Goal: Find contact information: Find contact information

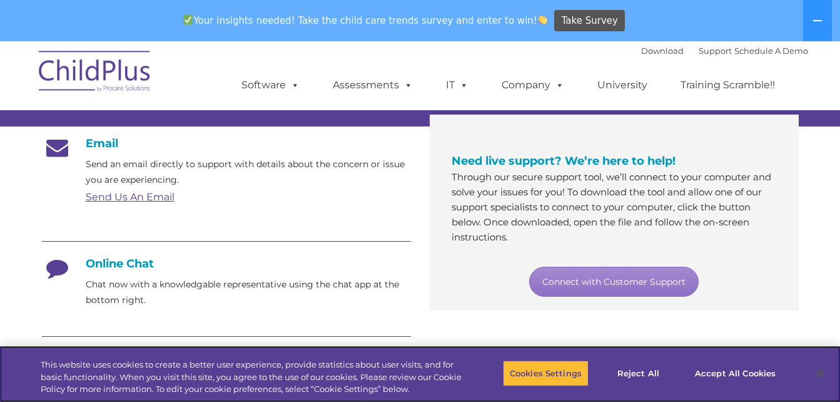
scroll to position [206, 0]
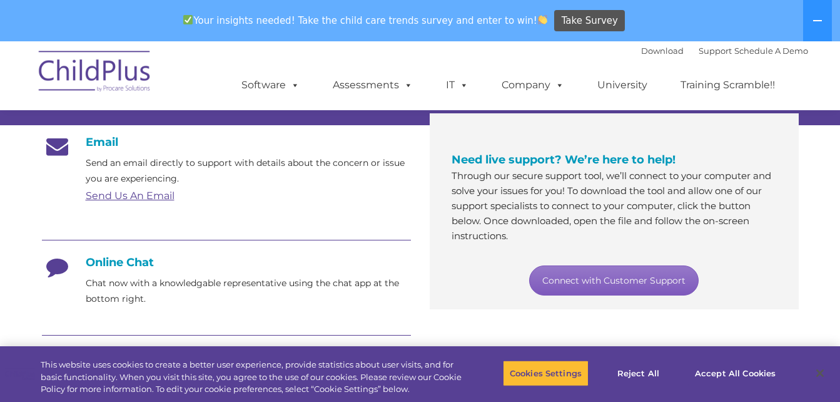
click at [643, 287] on link "Connect with Customer Support" at bounding box center [614, 280] width 170 height 30
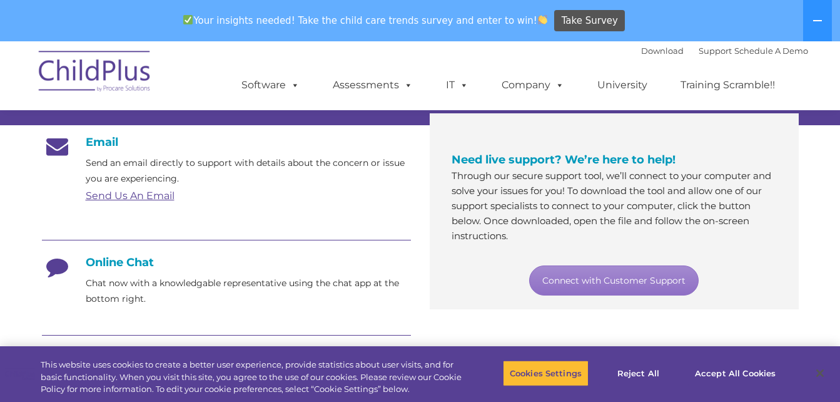
drag, startPoint x: 798, startPoint y: 166, endPoint x: 803, endPoint y: 148, distance: 18.2
click at [798, 166] on div "Need live support? We’re here to help! Through our secure support tool, we’ll c…" at bounding box center [614, 211] width 369 height 196
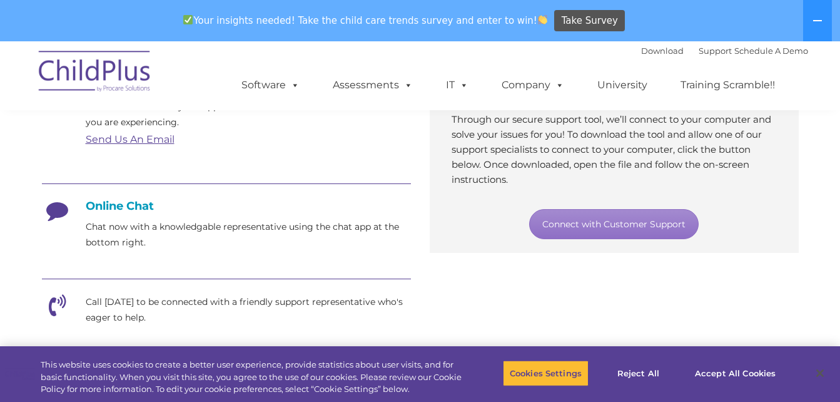
scroll to position [267, 0]
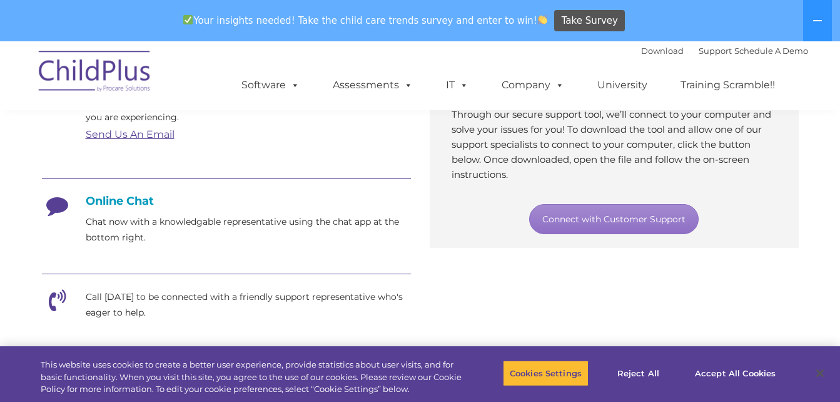
click at [138, 201] on h4 "Online Chat" at bounding box center [226, 201] width 369 height 14
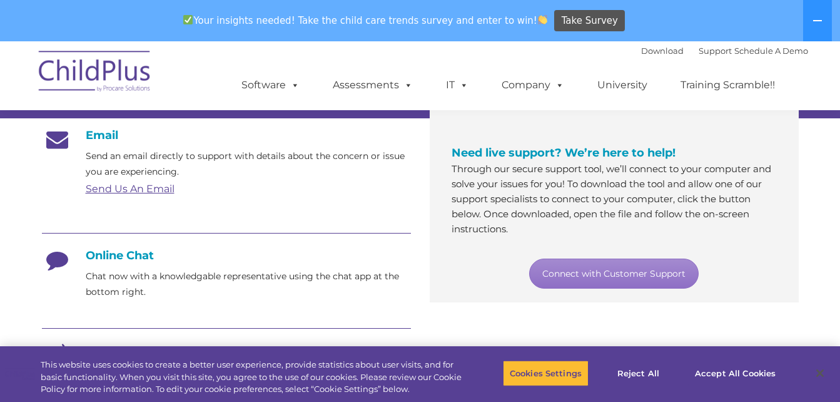
scroll to position [205, 0]
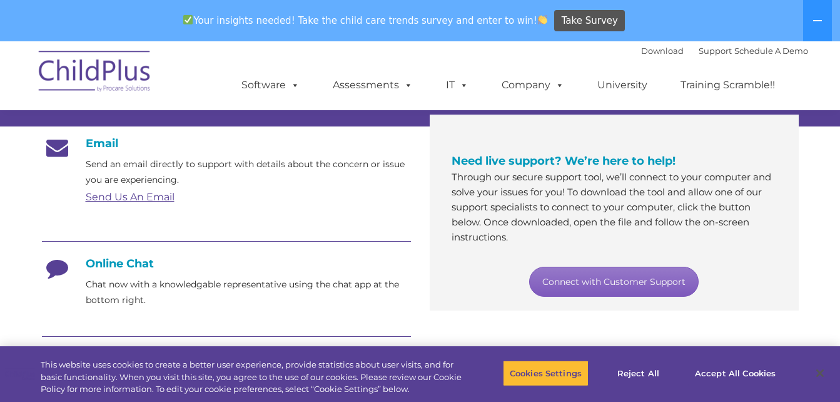
click at [631, 278] on link "Connect with Customer Support" at bounding box center [614, 282] width 170 height 30
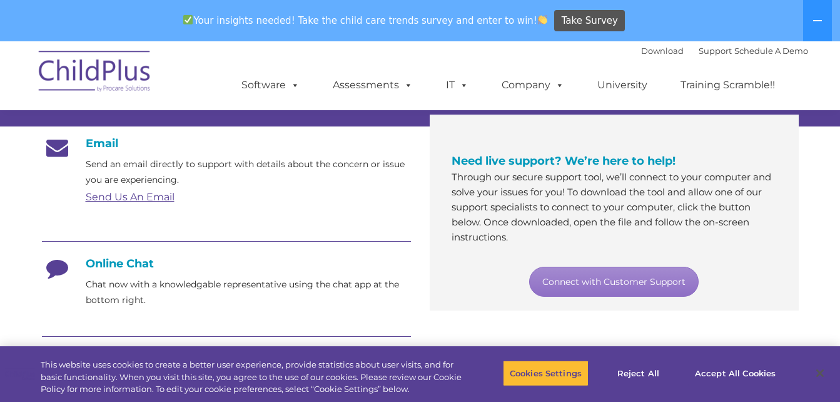
click at [114, 198] on link "Send Us An Email" at bounding box center [130, 197] width 89 height 12
click at [833, 272] on section "Customer Support Need help with ChildPlus? We offer many convenient ways to con…" at bounding box center [420, 319] width 840 height 965
click at [826, 268] on section "Customer Support Need help with ChildPlus? We offer many convenient ways to con…" at bounding box center [420, 319] width 840 height 965
click at [631, 4] on div "Your insights needed! Take the child care trends survey and enter to win! Take …" at bounding box center [402, 21] width 805 height 41
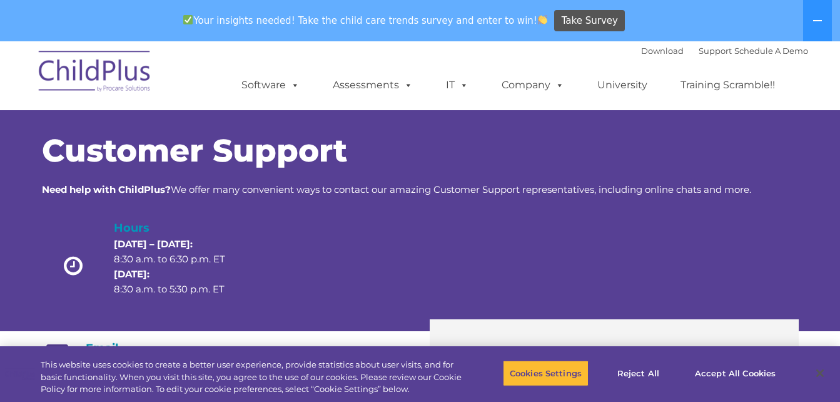
click at [128, 235] on h4 "Hours" at bounding box center [180, 228] width 133 height 18
click at [252, 261] on div "Hours Monday – Thursday: 8:30 a.m. to 6:30 p.m. ET Friday: 8:30 a.m. to 5:30 p.…" at bounding box center [179, 268] width 151 height 99
click at [714, 49] on link "Support" at bounding box center [715, 51] width 33 height 10
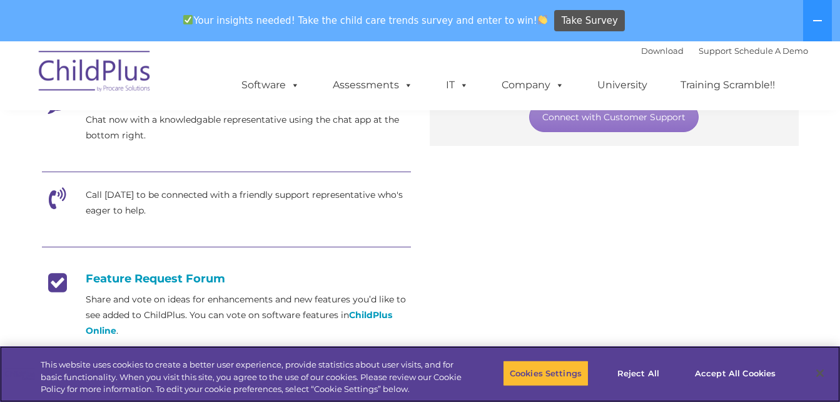
scroll to position [375, 0]
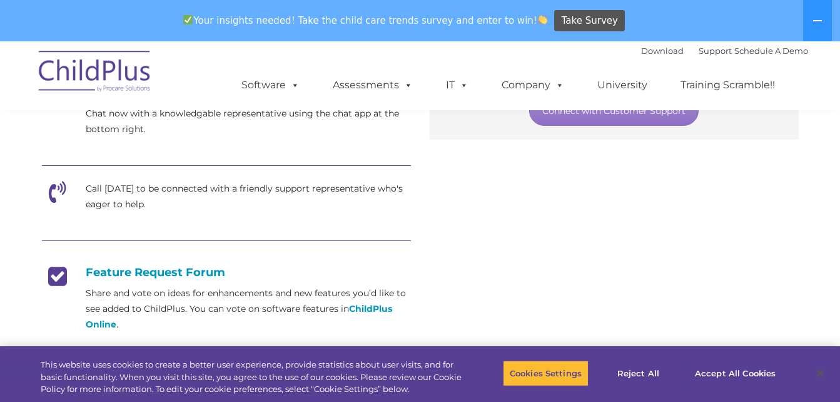
click at [51, 186] on icon at bounding box center [57, 196] width 31 height 31
click at [180, 207] on p "Call [DATE] to be connected with a friendly support representative who's eager …" at bounding box center [248, 196] width 325 height 31
click at [317, 173] on div at bounding box center [226, 167] width 369 height 28
drag, startPoint x: 317, startPoint y: 173, endPoint x: 315, endPoint y: 183, distance: 10.2
click at [316, 180] on div at bounding box center [226, 167] width 369 height 28
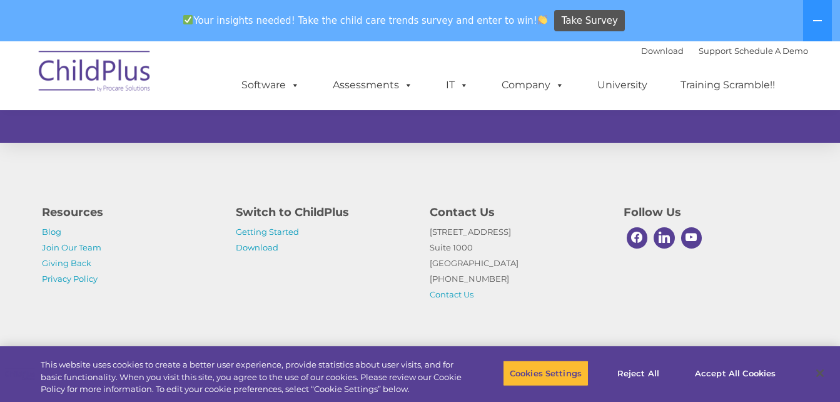
scroll to position [872, 0]
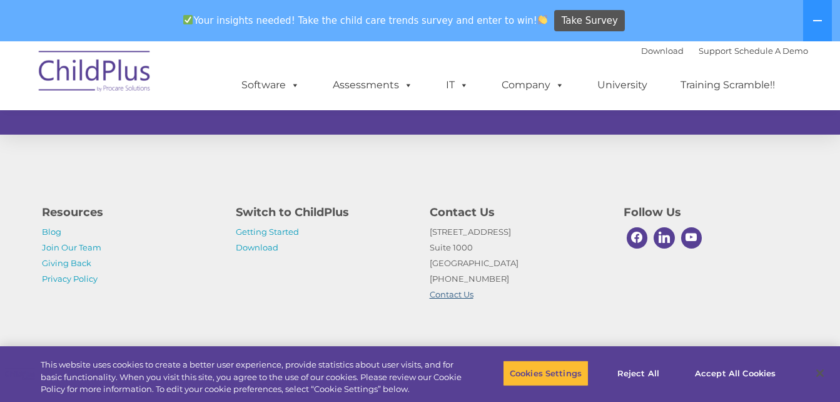
click at [461, 294] on link "Contact Us" at bounding box center [452, 294] width 44 height 10
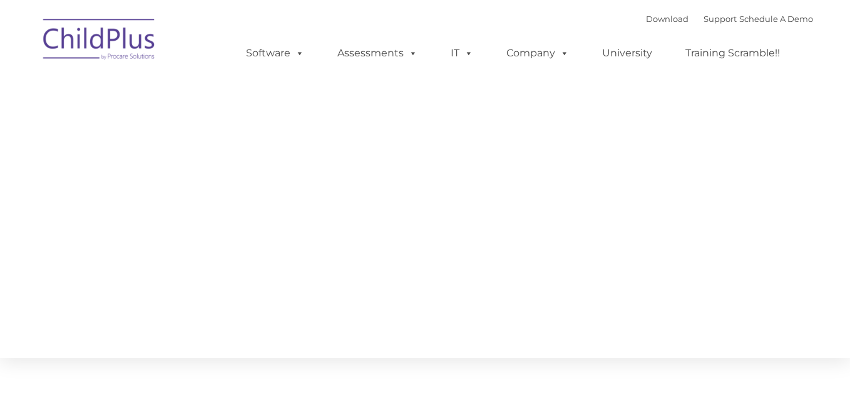
type input ""
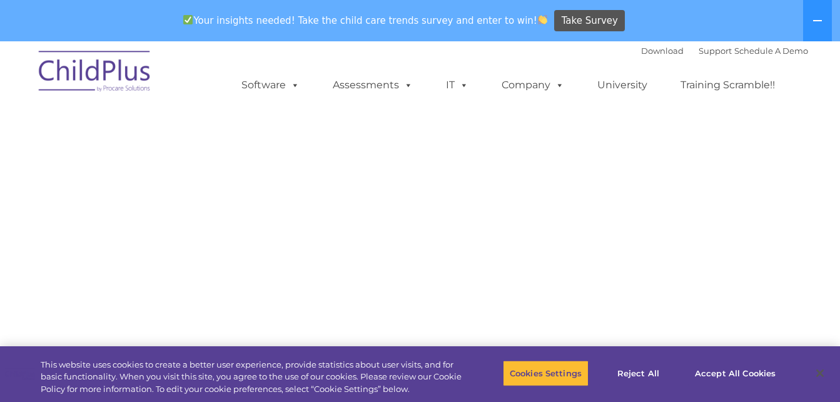
select select "MEDIUM"
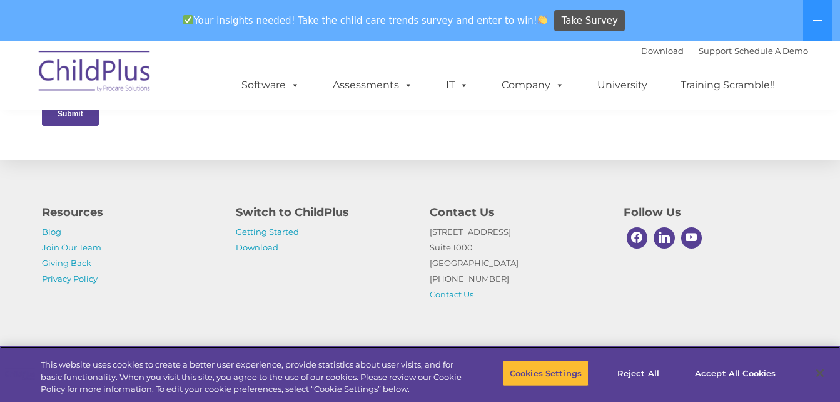
scroll to position [713, 0]
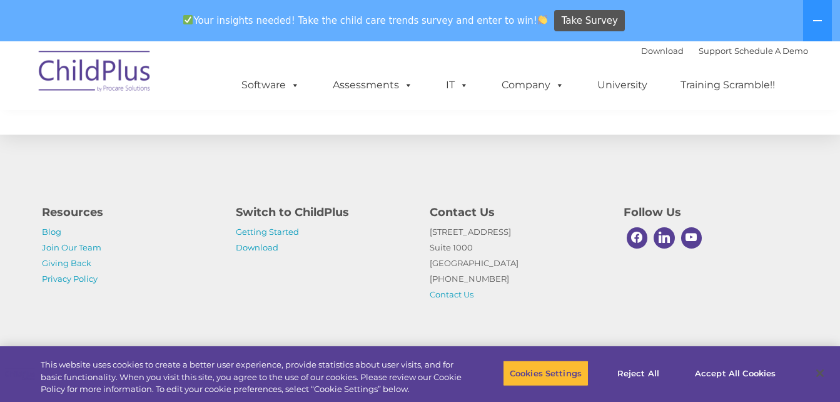
drag, startPoint x: 494, startPoint y: 278, endPoint x: 403, endPoint y: 272, distance: 90.9
click at [403, 272] on div "Resources Blog Join Our Team Giving Back Privacy Policy Switch to ChildPlus Get…" at bounding box center [421, 249] width 776 height 105
drag, startPoint x: 403, startPoint y: 272, endPoint x: 393, endPoint y: 270, distance: 10.3
drag, startPoint x: 393, startPoint y: 270, endPoint x: 257, endPoint y: 272, distance: 136.4
click at [257, 272] on div "Resources Blog Join Our Team Giving Back Privacy Policy Switch to ChildPlus Get…" at bounding box center [421, 249] width 776 height 105
